Goal: Check status: Check status

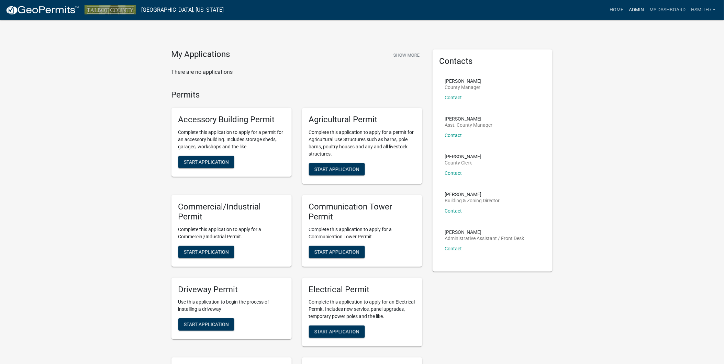
click at [636, 11] on link "Admin" at bounding box center [636, 9] width 21 height 13
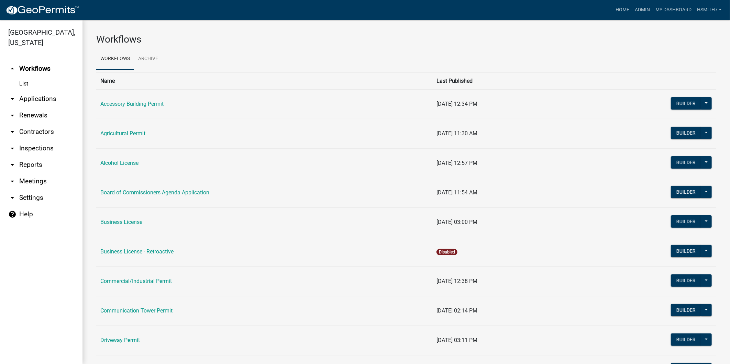
click at [41, 101] on link "arrow_drop_down Applications" at bounding box center [41, 99] width 82 height 16
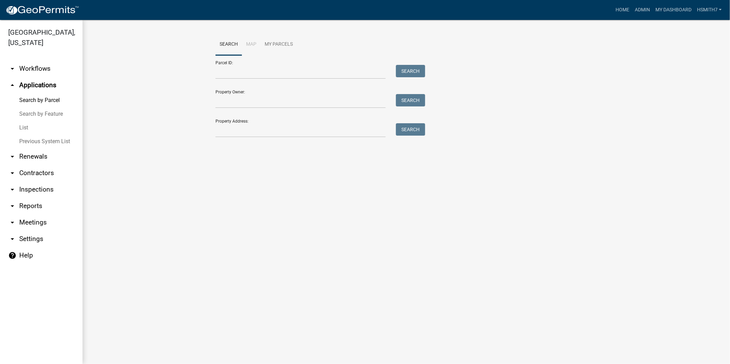
click at [21, 131] on link "List" at bounding box center [41, 128] width 82 height 14
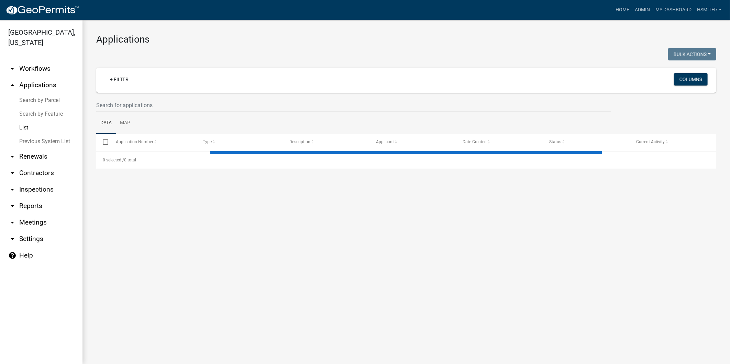
select select "3: 100"
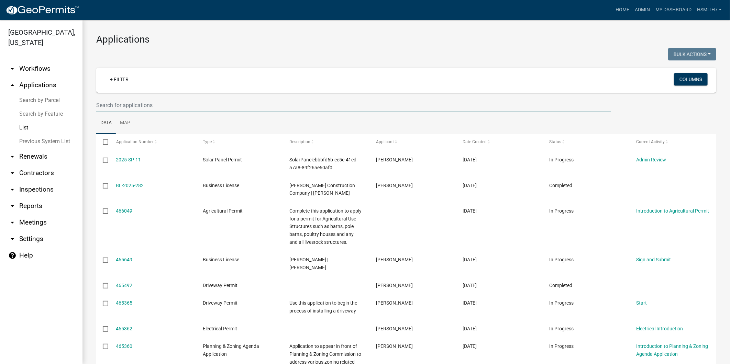
drag, startPoint x: 183, startPoint y: 100, endPoint x: 183, endPoint y: 96, distance: 3.8
click at [183, 100] on input "text" at bounding box center [353, 105] width 515 height 14
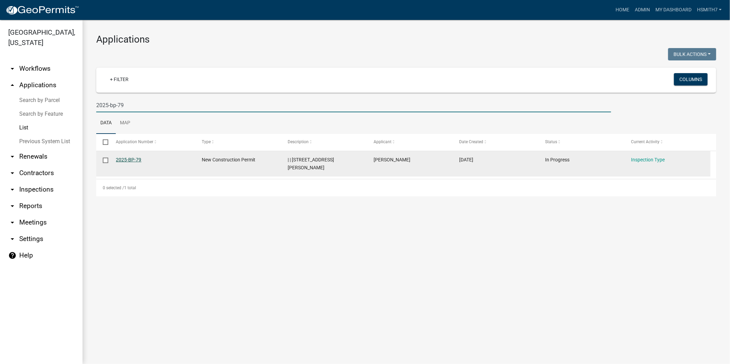
type input "2025-bp-79"
click at [128, 158] on link "2025-BP-79" at bounding box center [128, 159] width 25 height 5
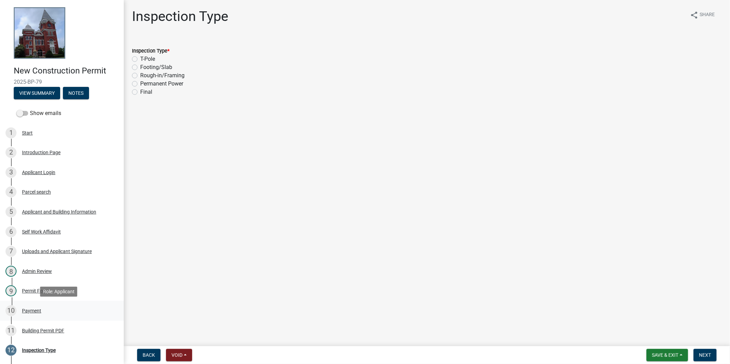
click at [54, 308] on div "10 Payment" at bounding box center [58, 311] width 107 height 11
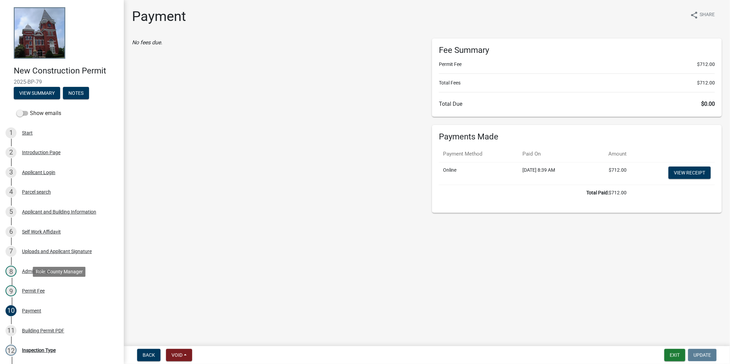
click at [46, 291] on div "9 Permit Fee" at bounding box center [58, 291] width 107 height 11
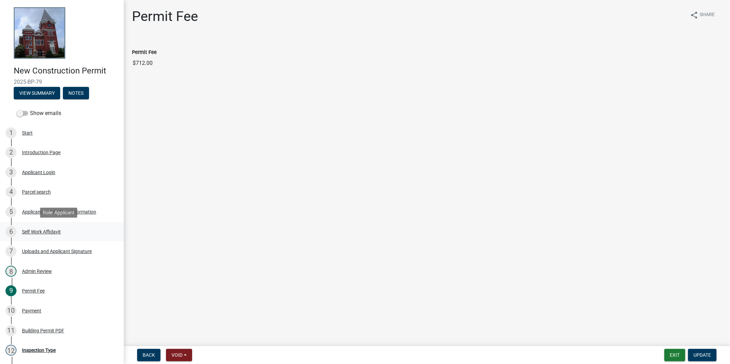
click at [40, 230] on div "Self Work Affidavit" at bounding box center [41, 232] width 39 height 5
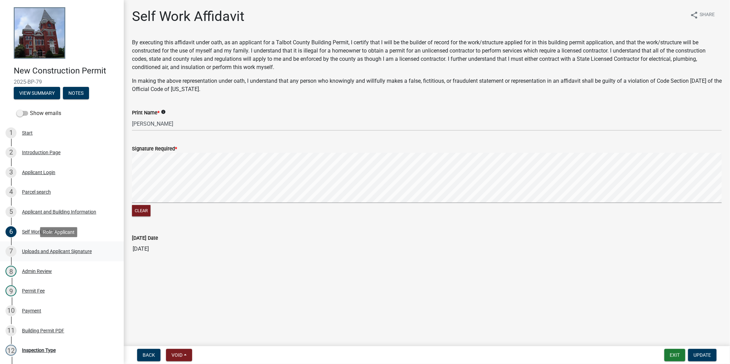
click at [54, 253] on div "Uploads and Applicant Signature" at bounding box center [57, 251] width 70 height 5
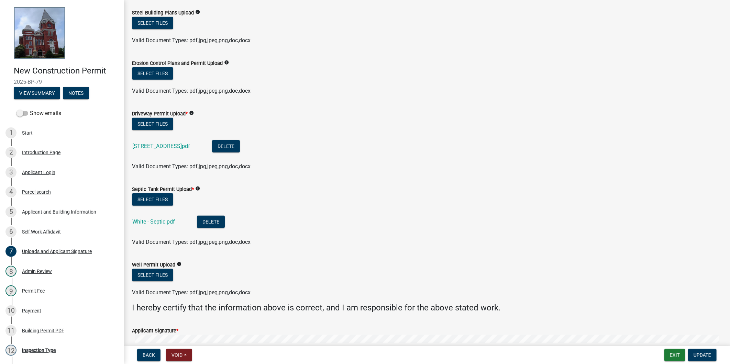
scroll to position [267, 0]
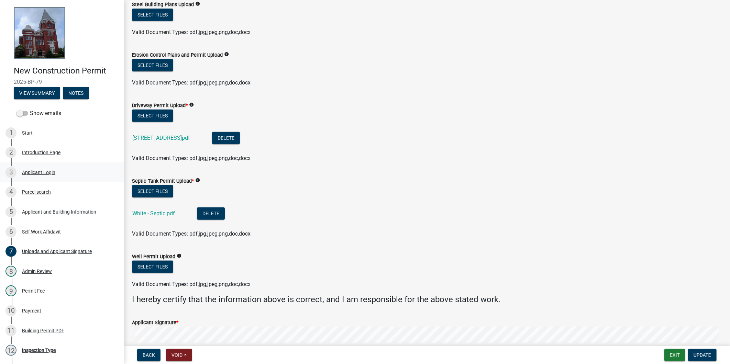
click at [40, 176] on div "3 Applicant Login" at bounding box center [58, 172] width 107 height 11
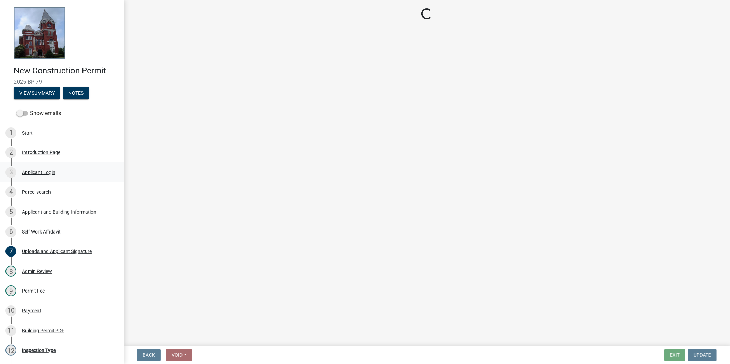
scroll to position [0, 0]
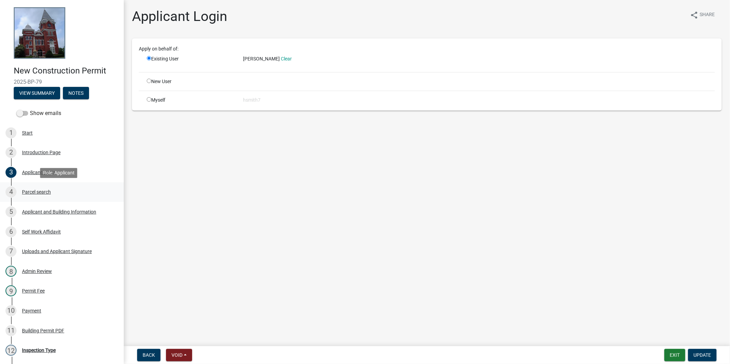
click at [50, 190] on div "Parcel search" at bounding box center [36, 192] width 29 height 5
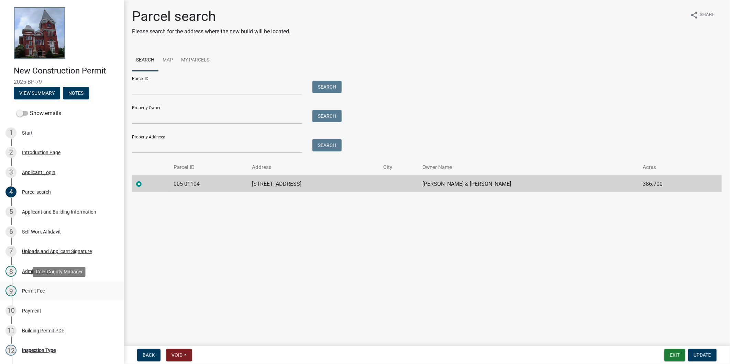
click at [37, 282] on link "9 Permit Fee" at bounding box center [62, 291] width 124 height 20
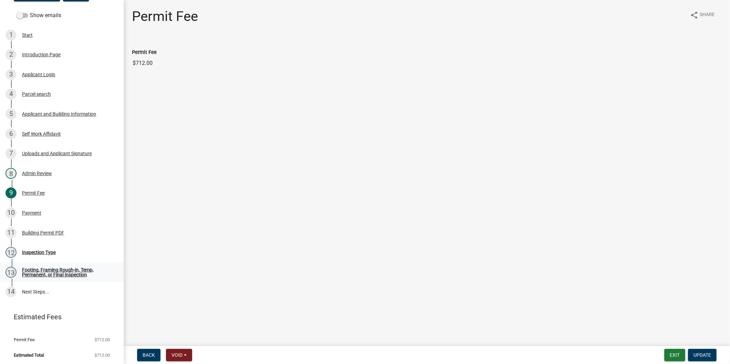
scroll to position [100, 0]
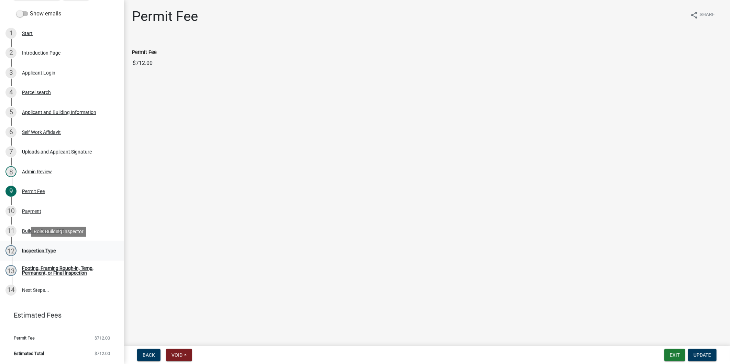
click at [49, 249] on div "Inspection Type" at bounding box center [39, 250] width 34 height 5
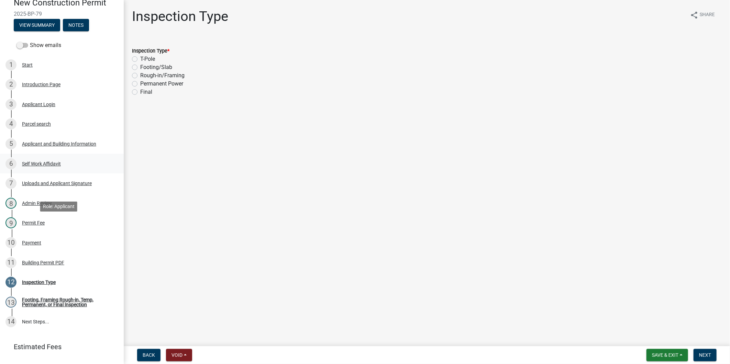
scroll to position [23, 0]
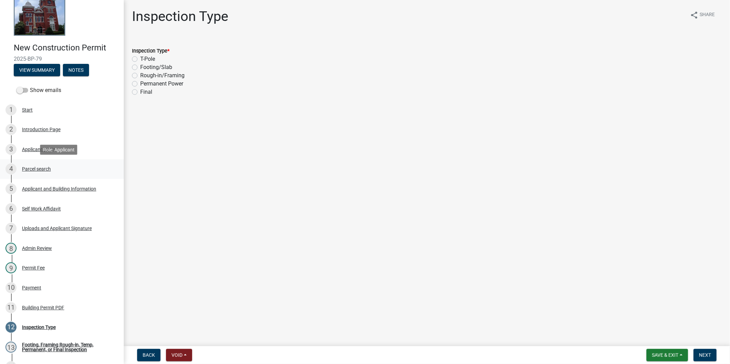
click at [45, 175] on link "4 Parcel search" at bounding box center [62, 169] width 124 height 20
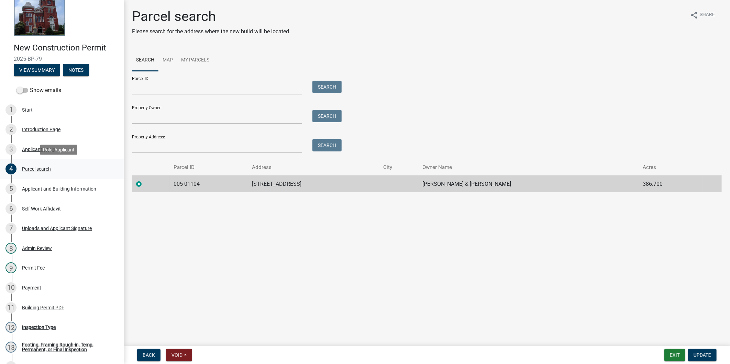
click at [58, 165] on div "4 Parcel search" at bounding box center [58, 169] width 107 height 11
